Goal: Unclear

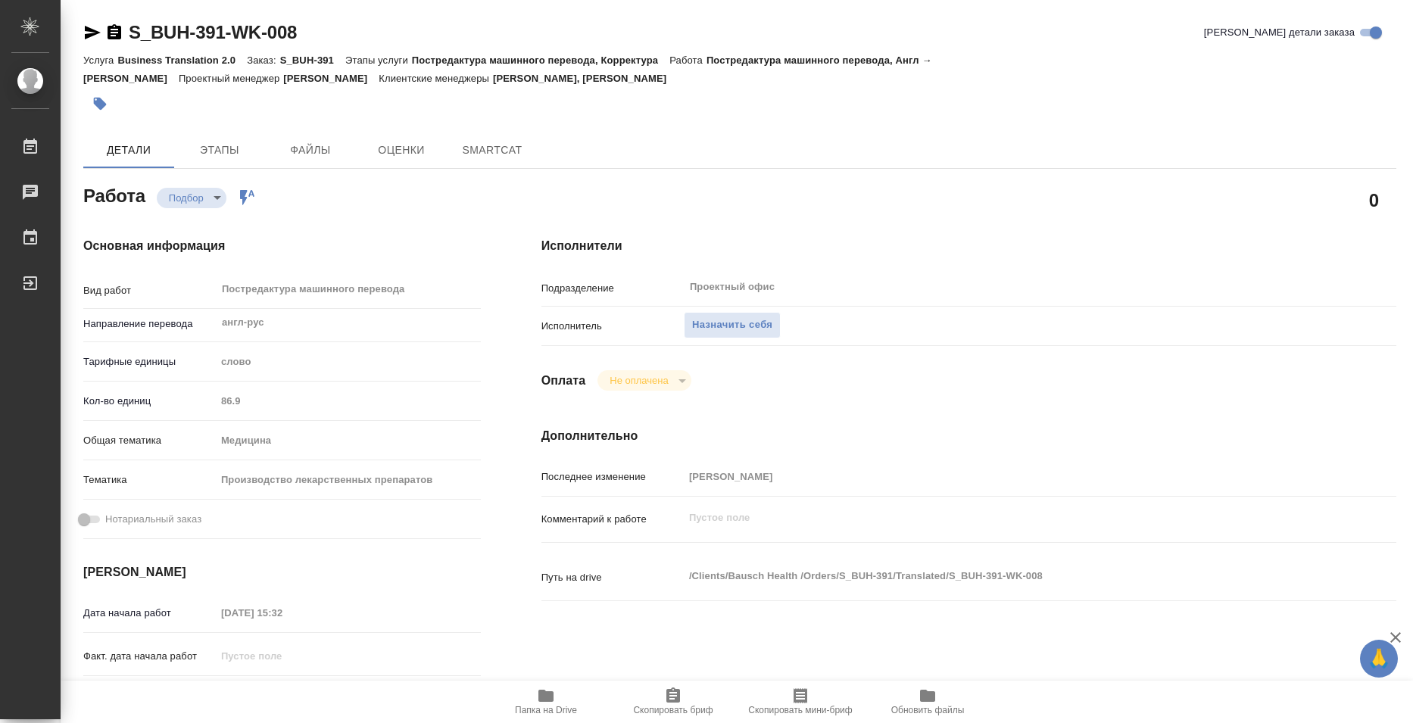
type textarea "x"
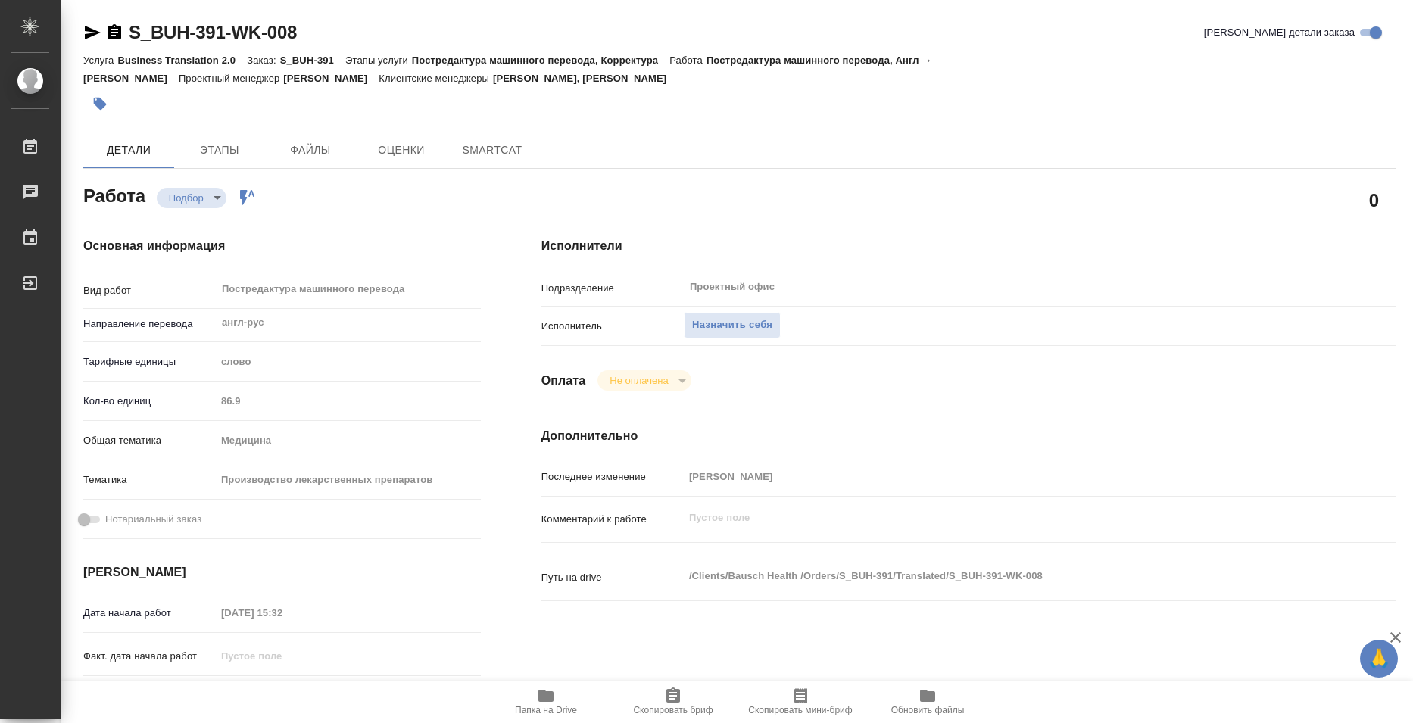
type textarea "x"
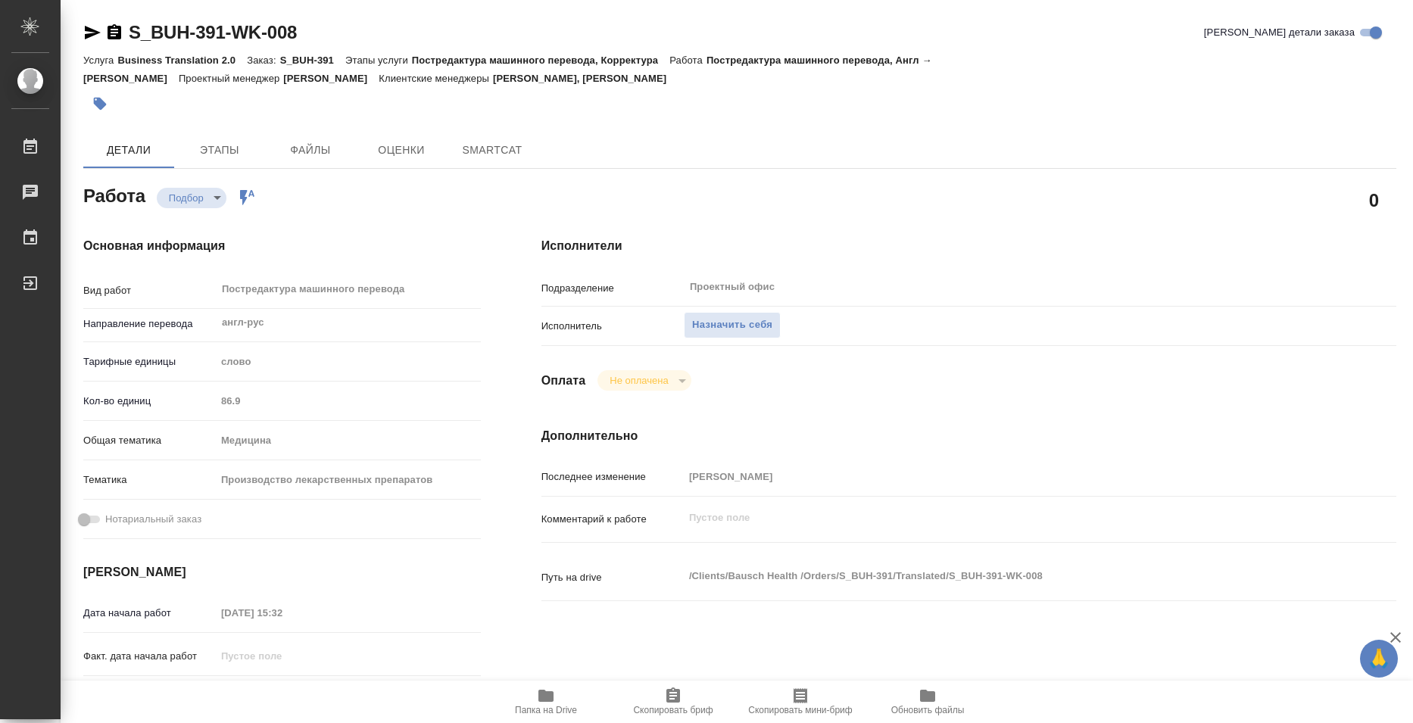
type textarea "x"
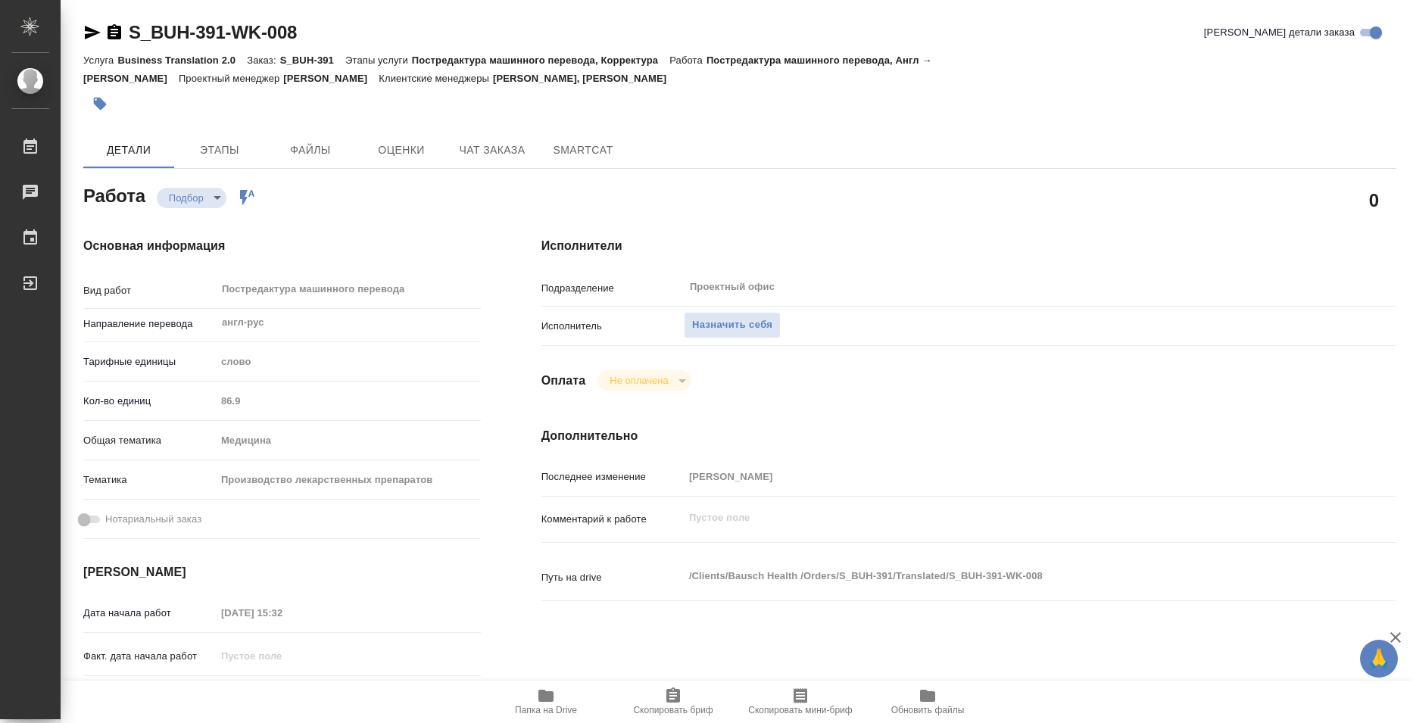
type textarea "x"
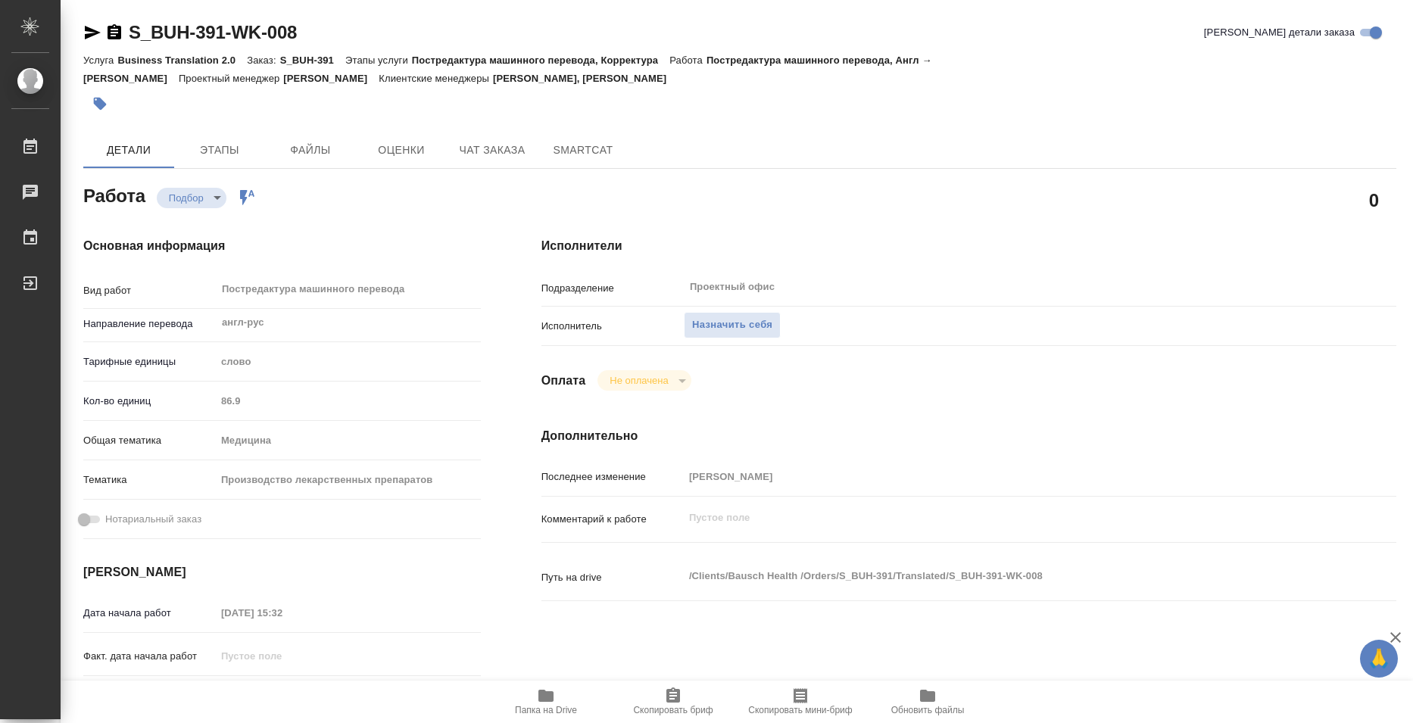
type textarea "x"
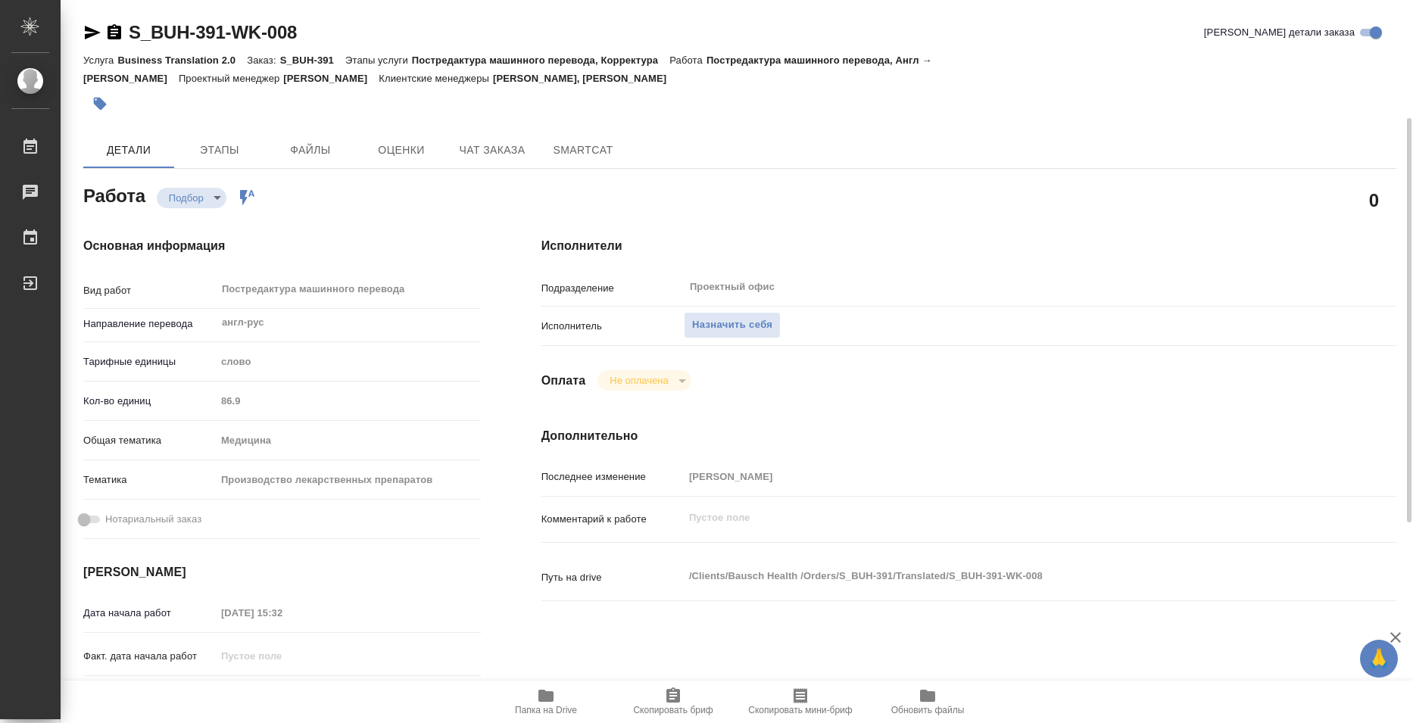
scroll to position [76, 0]
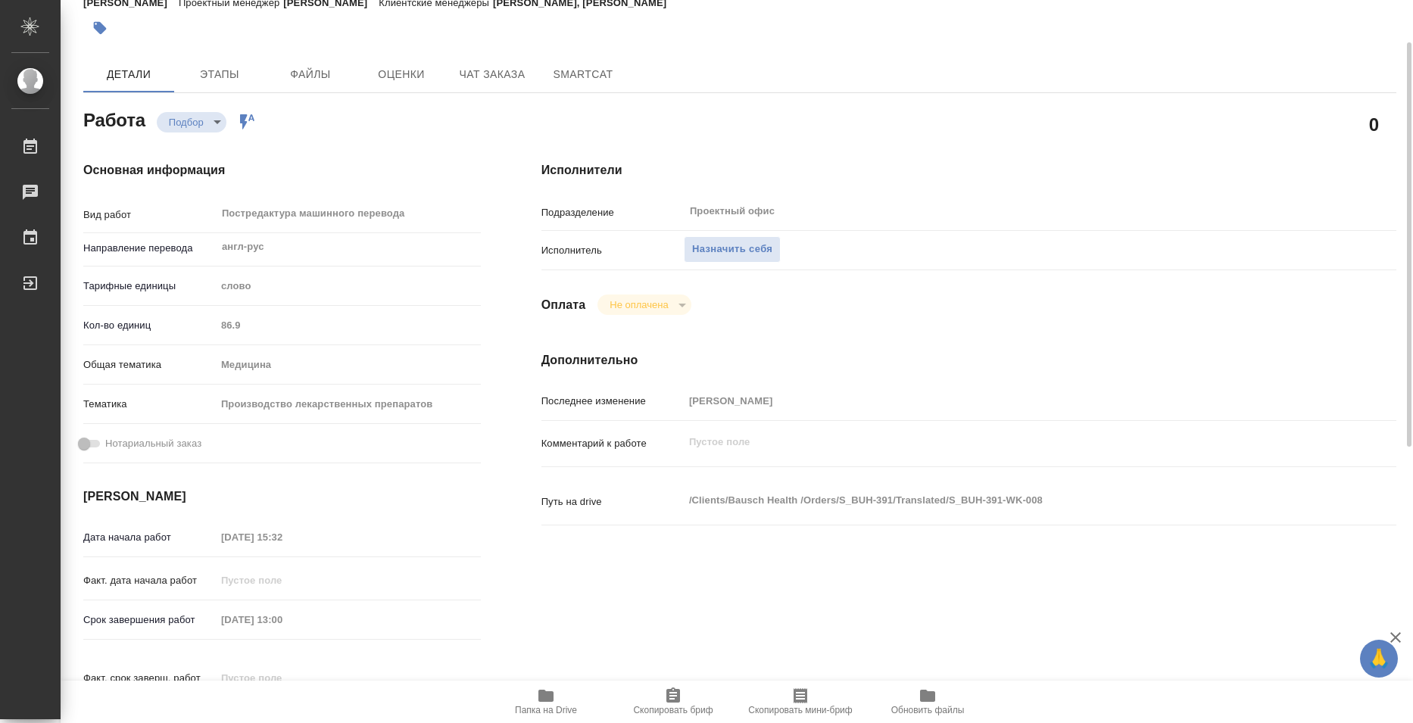
click at [541, 687] on icon "button" at bounding box center [546, 696] width 18 height 18
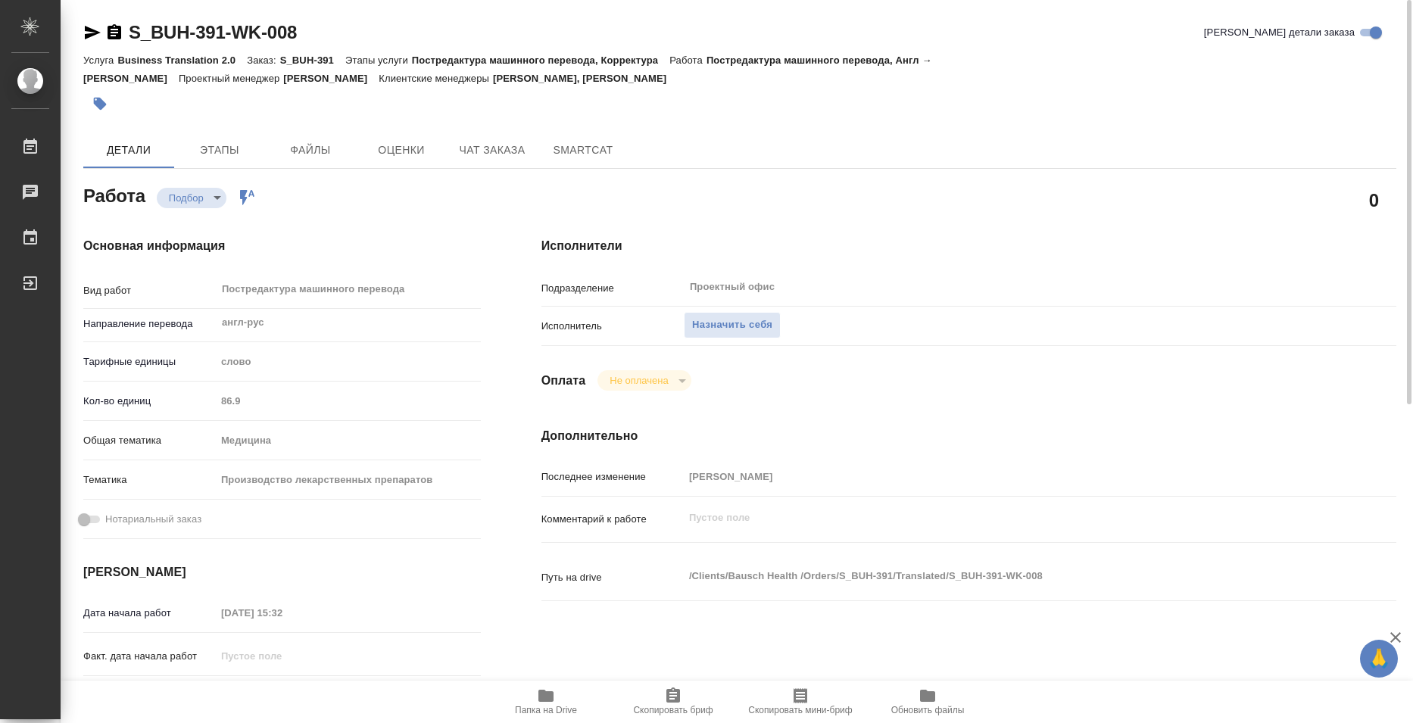
scroll to position [151, 0]
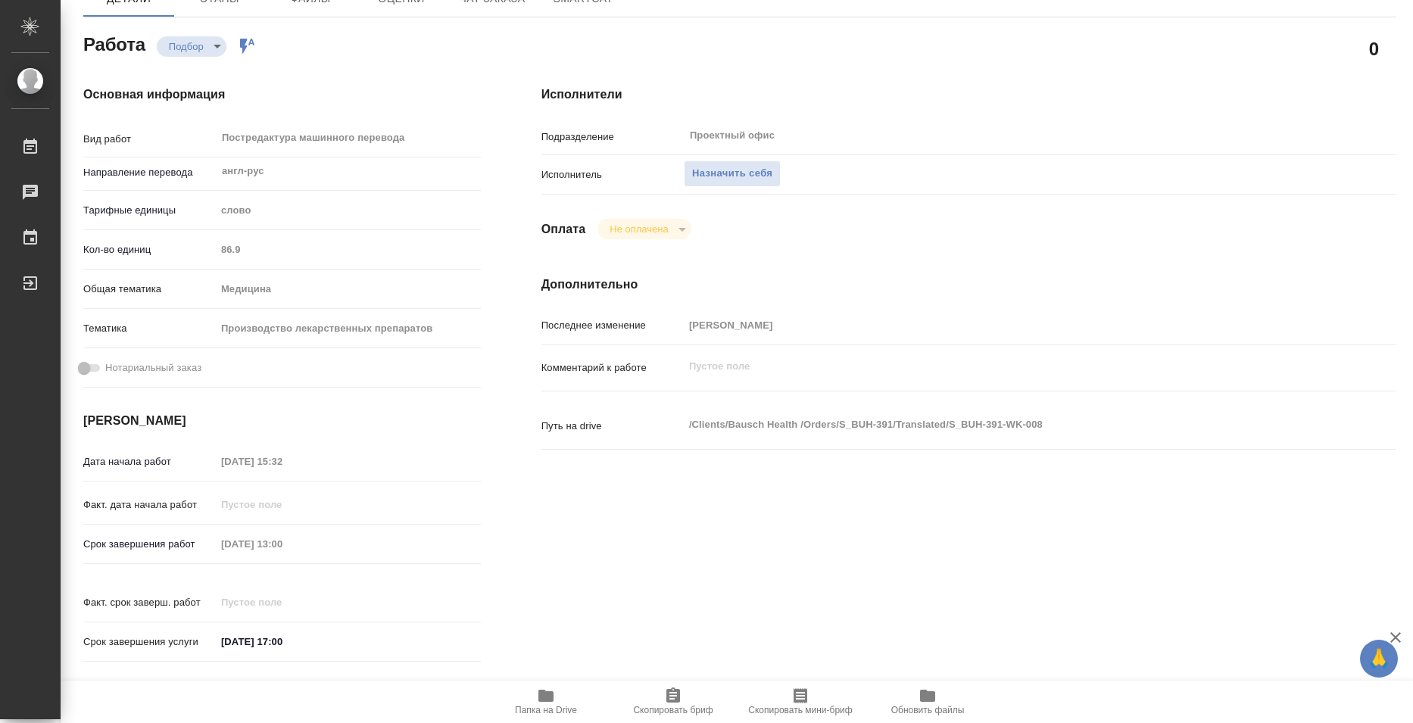
type textarea "x"
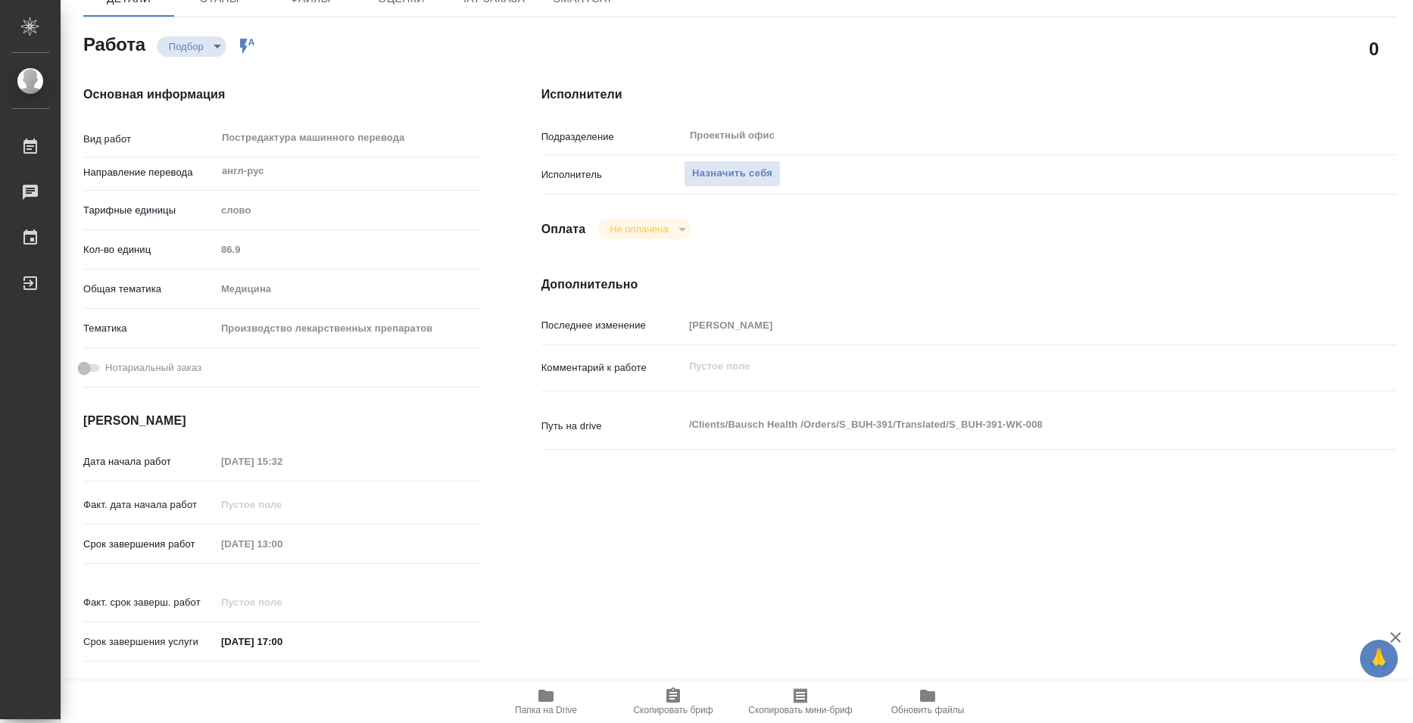
type textarea "x"
